Goal: Transaction & Acquisition: Purchase product/service

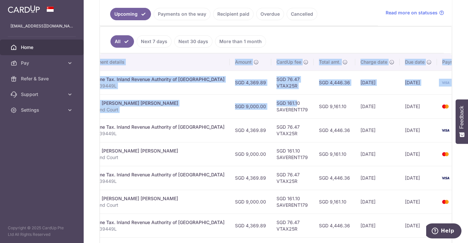
scroll to position [0, 161]
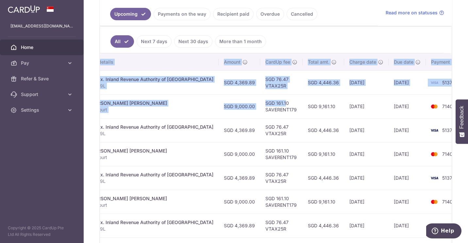
drag, startPoint x: 413, startPoint y: 101, endPoint x: 391, endPoint y: 111, distance: 24.1
click at [391, 111] on tr "Update payment Cancel payment Scheduled for charge txn_7e8761a6e4b Rent. ZHANG …" at bounding box center [207, 106] width 536 height 24
drag, startPoint x: 391, startPoint y: 111, endPoint x: 361, endPoint y: 115, distance: 30.0
click at [361, 115] on td "26/09/2025" at bounding box center [366, 106] width 44 height 24
click at [344, 105] on td "26/09/2025" at bounding box center [366, 106] width 44 height 24
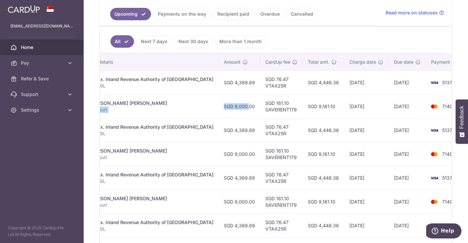
drag, startPoint x: 174, startPoint y: 107, endPoint x: 217, endPoint y: 109, distance: 42.5
click at [217, 109] on tr "Update payment Cancel payment Scheduled for charge txn_7e8761a6e4b Rent. ZHANG …" at bounding box center [207, 106] width 536 height 24
drag, startPoint x: 217, startPoint y: 109, endPoint x: 230, endPoint y: 110, distance: 12.8
click at [230, 110] on td "SGD 9,000.00" at bounding box center [239, 106] width 41 height 24
drag, startPoint x: 133, startPoint y: 102, endPoint x: 289, endPoint y: 117, distance: 156.5
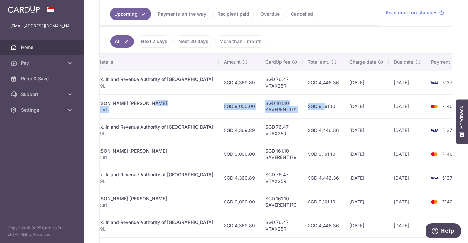
click at [289, 117] on tr "Update payment Cancel payment Scheduled for charge txn_7e8761a6e4b Rent. ZHANG …" at bounding box center [207, 106] width 536 height 24
drag, startPoint x: 289, startPoint y: 117, endPoint x: 282, endPoint y: 117, distance: 6.9
click at [303, 117] on td "SGD 9,161.10" at bounding box center [323, 106] width 41 height 24
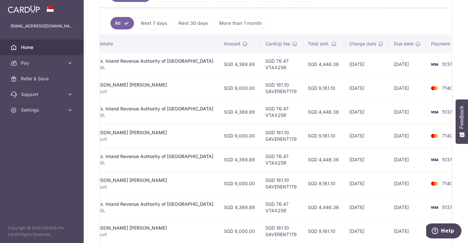
scroll to position [229, 0]
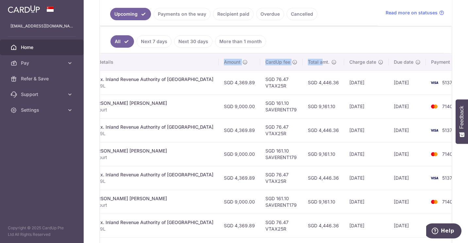
drag, startPoint x: 144, startPoint y: 57, endPoint x: 298, endPoint y: 65, distance: 154.4
click at [298, 65] on tr "Status Payment ID Payment details Amount CardUp fee Total amt. Charge date Due …" at bounding box center [207, 62] width 536 height 17
drag, startPoint x: 298, startPoint y: 65, endPoint x: 380, endPoint y: 45, distance: 84.4
click at [380, 45] on ul "All Next 7 days Next 30 days More than 1 month" at bounding box center [272, 40] width 344 height 26
drag, startPoint x: 380, startPoint y: 45, endPoint x: 355, endPoint y: 52, distance: 25.6
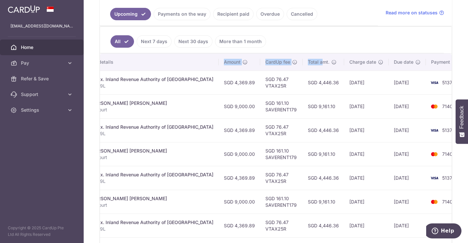
click at [379, 45] on ul "All Next 7 days Next 30 days More than 1 month" at bounding box center [272, 40] width 344 height 26
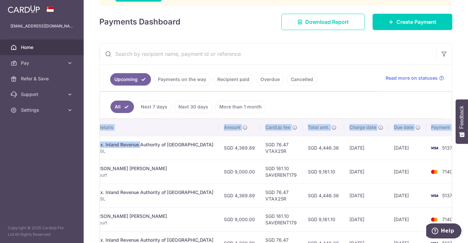
scroll to position [0, 0]
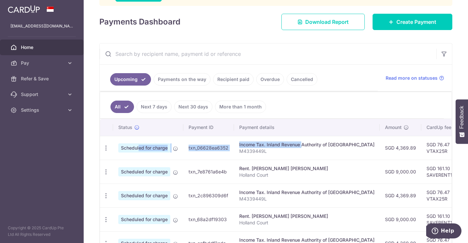
drag, startPoint x: 118, startPoint y: 136, endPoint x: 117, endPoint y: 142, distance: 6.6
click at [117, 142] on tr "Update payment Cancel payment Scheduled for charge txn_06628ea6352 Income Tax. …" at bounding box center [368, 148] width 536 height 24
click at [308, 181] on td "Rent. ZHANG SHUJUN MRS CHARBONNET Holland Court" at bounding box center [307, 172] width 146 height 24
click at [109, 172] on div "Update payment Cancel payment" at bounding box center [106, 172] width 12 height 12
click at [106, 152] on icon "button" at bounding box center [106, 148] width 7 height 7
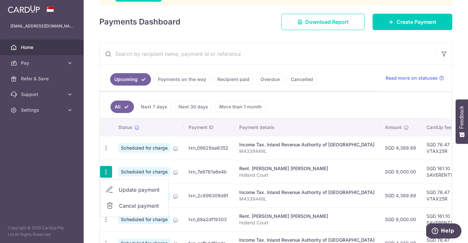
click at [137, 190] on span "Update payment" at bounding box center [141, 190] width 44 height 8
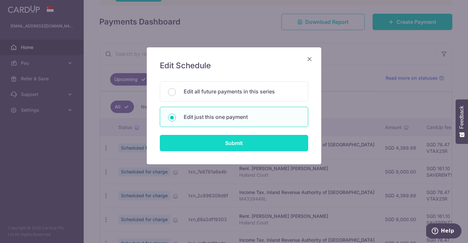
click at [246, 143] on input "Submit" at bounding box center [234, 143] width 148 height 16
radio input "true"
type input "9,000.00"
type input "[DATE]"
type input "Holland Court"
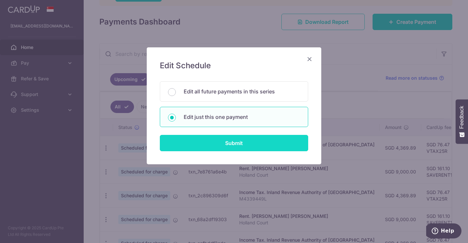
type input "SAVERENT179"
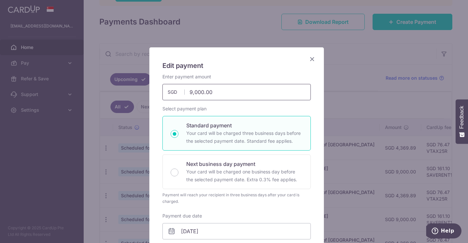
drag, startPoint x: 215, startPoint y: 93, endPoint x: 142, endPoint y: 82, distance: 73.6
click at [142, 82] on div "Edit payment By clicking apply, you will make changes to all payments to ZHANG …" at bounding box center [234, 121] width 468 height 243
type input "6,000.00"
click at [238, 74] on div "Enter payment amount 6,000.00 6000.00 SGD To change the payment amount, please …" at bounding box center [236, 87] width 148 height 27
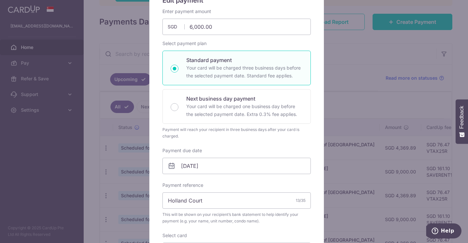
scroll to position [163, 0]
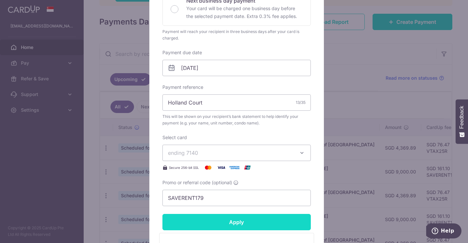
click at [243, 221] on input "Apply" at bounding box center [236, 222] width 148 height 16
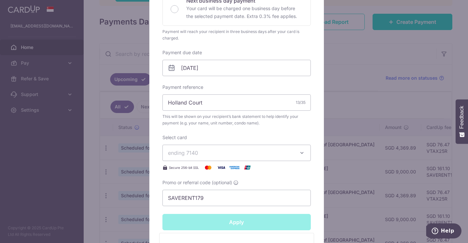
type input "Successfully Applied"
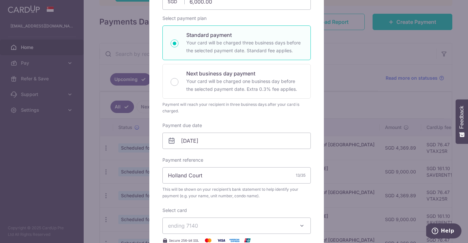
scroll to position [0, 0]
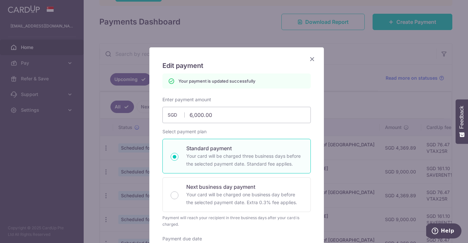
click at [309, 58] on icon "Close" at bounding box center [312, 59] width 8 height 8
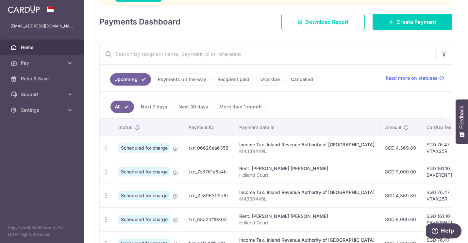
scroll to position [106, 0]
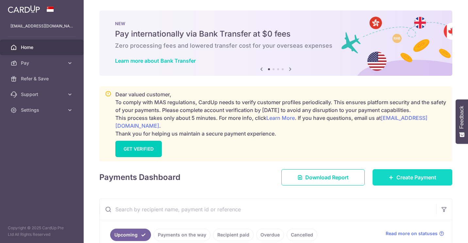
drag, startPoint x: 0, startPoint y: 0, endPoint x: 400, endPoint y: 180, distance: 438.6
click at [400, 180] on link "Create Payment" at bounding box center [412, 177] width 80 height 16
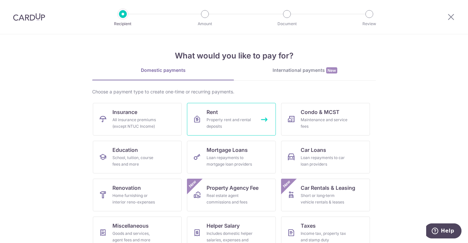
click at [231, 124] on div "Property rent and rental deposits" at bounding box center [229, 123] width 47 height 13
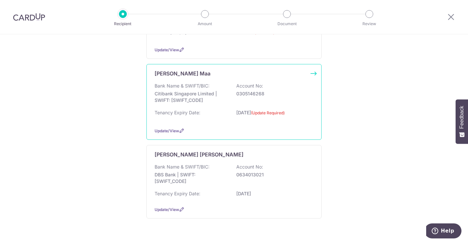
scroll to position [244, 0]
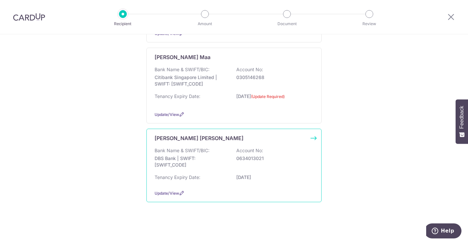
click at [276, 156] on p "0634013021" at bounding box center [272, 158] width 73 height 7
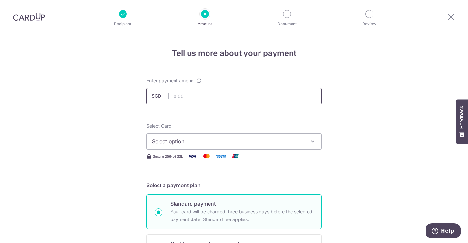
click at [226, 98] on input "text" at bounding box center [233, 96] width 175 height 16
type input "3,000.00"
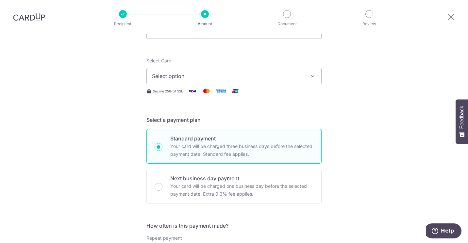
click at [218, 78] on span "Select option" at bounding box center [228, 76] width 152 height 8
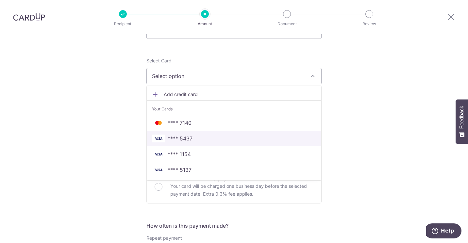
click at [196, 137] on span "**** 5437" at bounding box center [234, 139] width 164 height 8
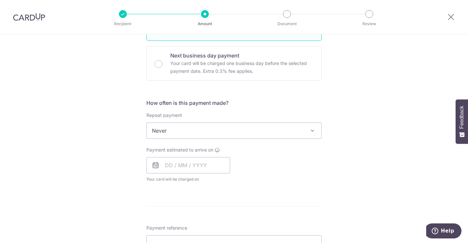
scroll to position [196, 0]
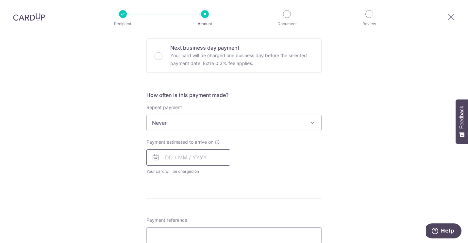
click at [181, 156] on input "text" at bounding box center [188, 157] width 84 height 16
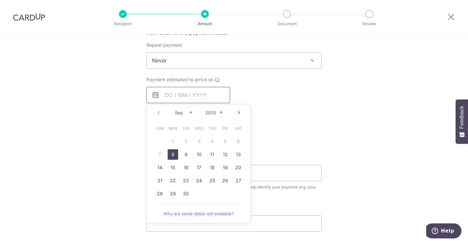
scroll to position [261, 0]
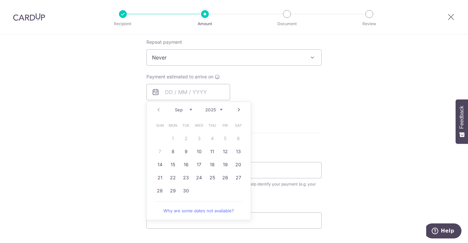
click at [239, 108] on link "Next" at bounding box center [239, 110] width 8 height 8
click at [200, 140] on link "1" at bounding box center [199, 138] width 10 height 10
type input "01/10/2025"
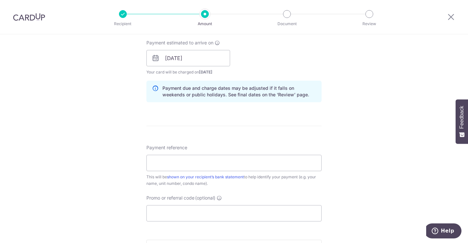
scroll to position [327, 0]
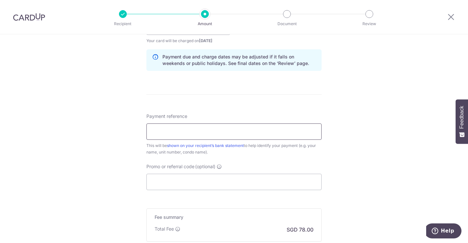
click at [213, 131] on input "Payment reference" at bounding box center [233, 131] width 175 height 16
type input "Holland Court"
click at [198, 179] on input "Promo or referral code (optional)" at bounding box center [233, 182] width 175 height 16
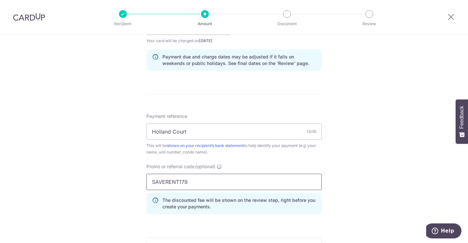
scroll to position [392, 0]
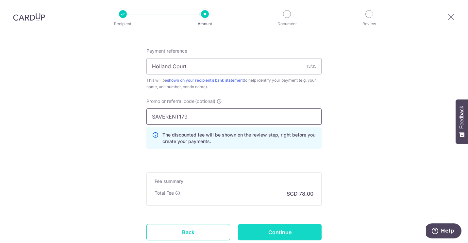
type input "SAVERENT179"
click at [290, 231] on input "Continue" at bounding box center [280, 232] width 84 height 16
type input "Create Schedule"
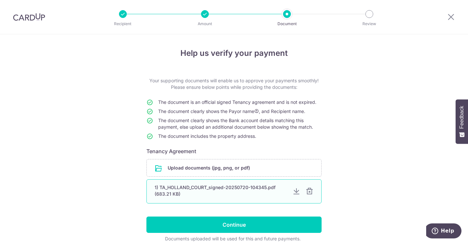
click at [228, 185] on div "1) TA_HOLLAND_COURT_signed-20250720-104345.pdf (683.21 KB)" at bounding box center [221, 190] width 133 height 13
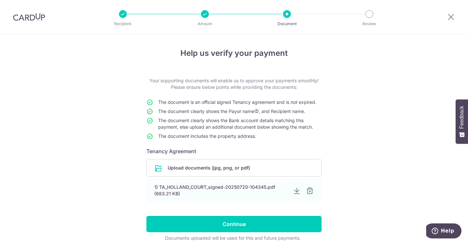
scroll to position [29, 0]
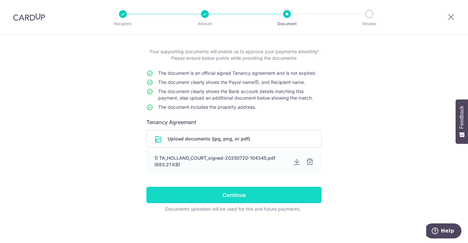
click at [235, 192] on input "Continue" at bounding box center [233, 195] width 175 height 16
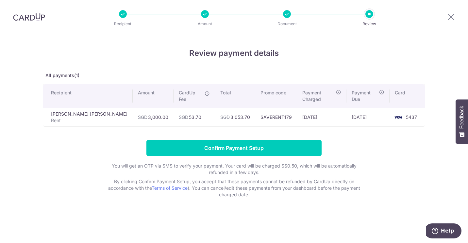
drag, startPoint x: 212, startPoint y: 113, endPoint x: 161, endPoint y: 112, distance: 51.0
click at [161, 112] on tr "ZHANG SHUJUN MRS CHARBONNET Rent SGD 3,000.00 SGD 53.70 SGD 3,053.70 SAVERENT17…" at bounding box center [234, 117] width 382 height 19
drag, startPoint x: 161, startPoint y: 112, endPoint x: 197, endPoint y: 119, distance: 35.9
click at [196, 118] on td "SGD 53.70" at bounding box center [193, 117] width 41 height 19
click at [214, 125] on td "SGD 53.70" at bounding box center [193, 117] width 41 height 19
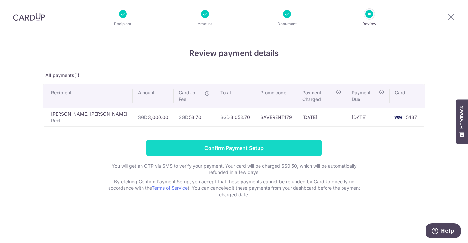
click at [233, 149] on input "Confirm Payment Setup" at bounding box center [233, 148] width 175 height 16
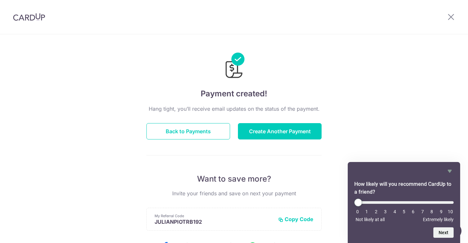
drag, startPoint x: 360, startPoint y: 107, endPoint x: 221, endPoint y: 120, distance: 139.1
click at [356, 108] on div "Payment created! Hang tight, you’ll receive email updates on the status of the …" at bounding box center [234, 208] width 468 height 349
click at [180, 134] on button "Back to Payments" at bounding box center [188, 131] width 84 height 16
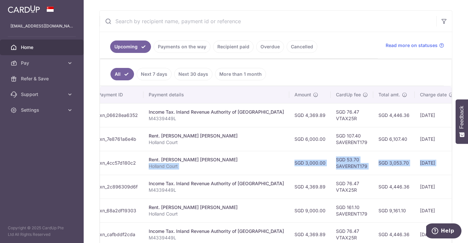
scroll to position [0, 161]
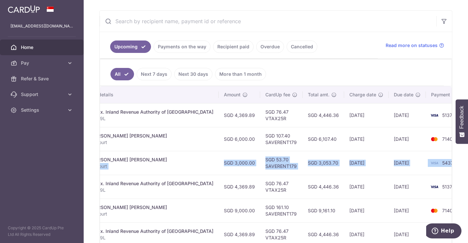
drag, startPoint x: 319, startPoint y: 166, endPoint x: 226, endPoint y: 162, distance: 92.9
click at [226, 162] on tr "Update payment Cancel payment Scheduled for charge txn_4cc57d180c2 Rent. [PERSO…" at bounding box center [207, 163] width 536 height 24
drag, startPoint x: 226, startPoint y: 162, endPoint x: 220, endPoint y: 163, distance: 5.9
click at [221, 162] on td "SGD 3,000.00" at bounding box center [239, 163] width 41 height 24
click at [222, 167] on td "SGD 3,000.00" at bounding box center [239, 163] width 41 height 24
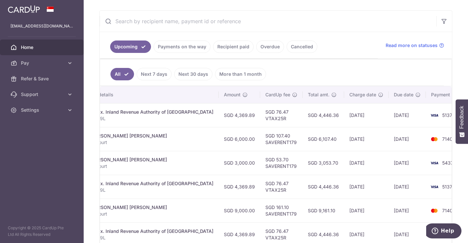
scroll to position [0, 0]
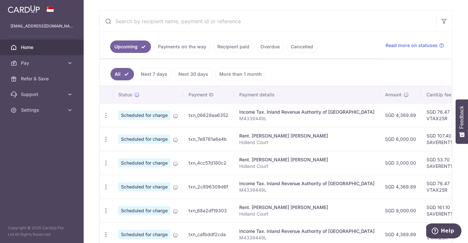
drag, startPoint x: 230, startPoint y: 161, endPoint x: 2, endPoint y: 128, distance: 230.7
click at [2, 128] on main "[EMAIL_ADDRESS][DOMAIN_NAME] Home Pay Payments Recipients Cards Refer & Save Su…" at bounding box center [234, 121] width 468 height 243
click at [326, 159] on div "Rent. [PERSON_NAME] [PERSON_NAME]" at bounding box center [306, 159] width 135 height 7
